Goal: Unclear

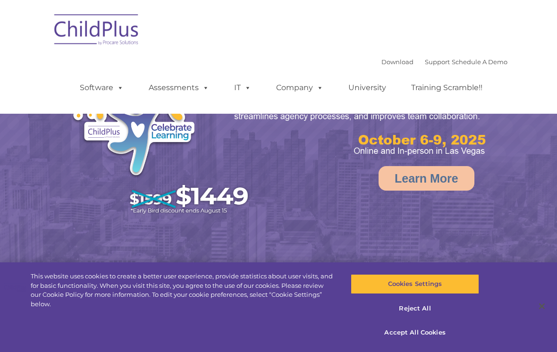
select select "MEDIUM"
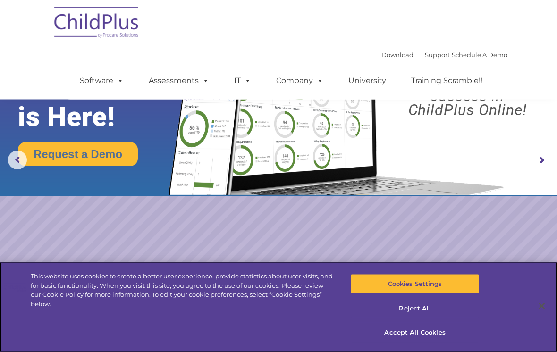
scroll to position [6, 0]
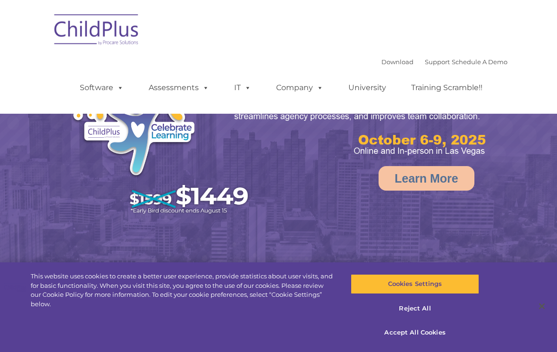
select select "MEDIUM"
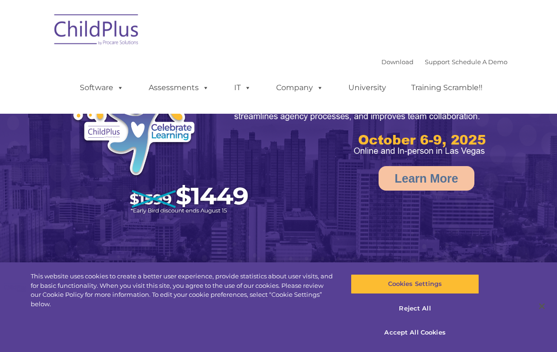
select select "MEDIUM"
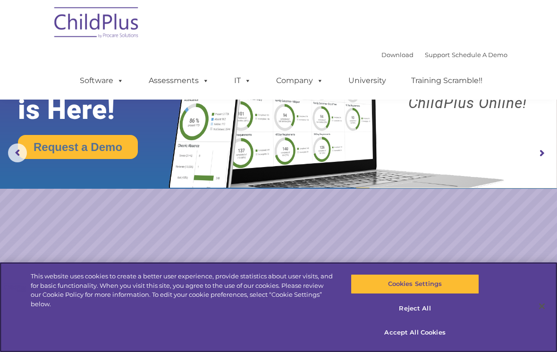
scroll to position [29, 0]
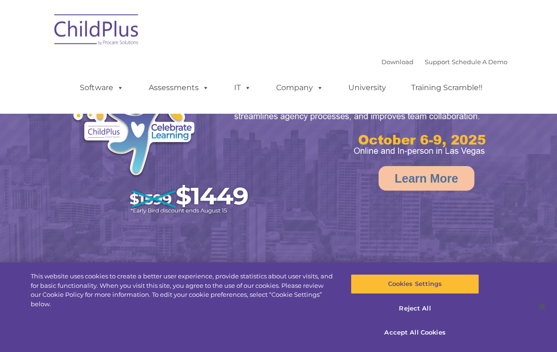
select select "MEDIUM"
